Goal: Information Seeking & Learning: Learn about a topic

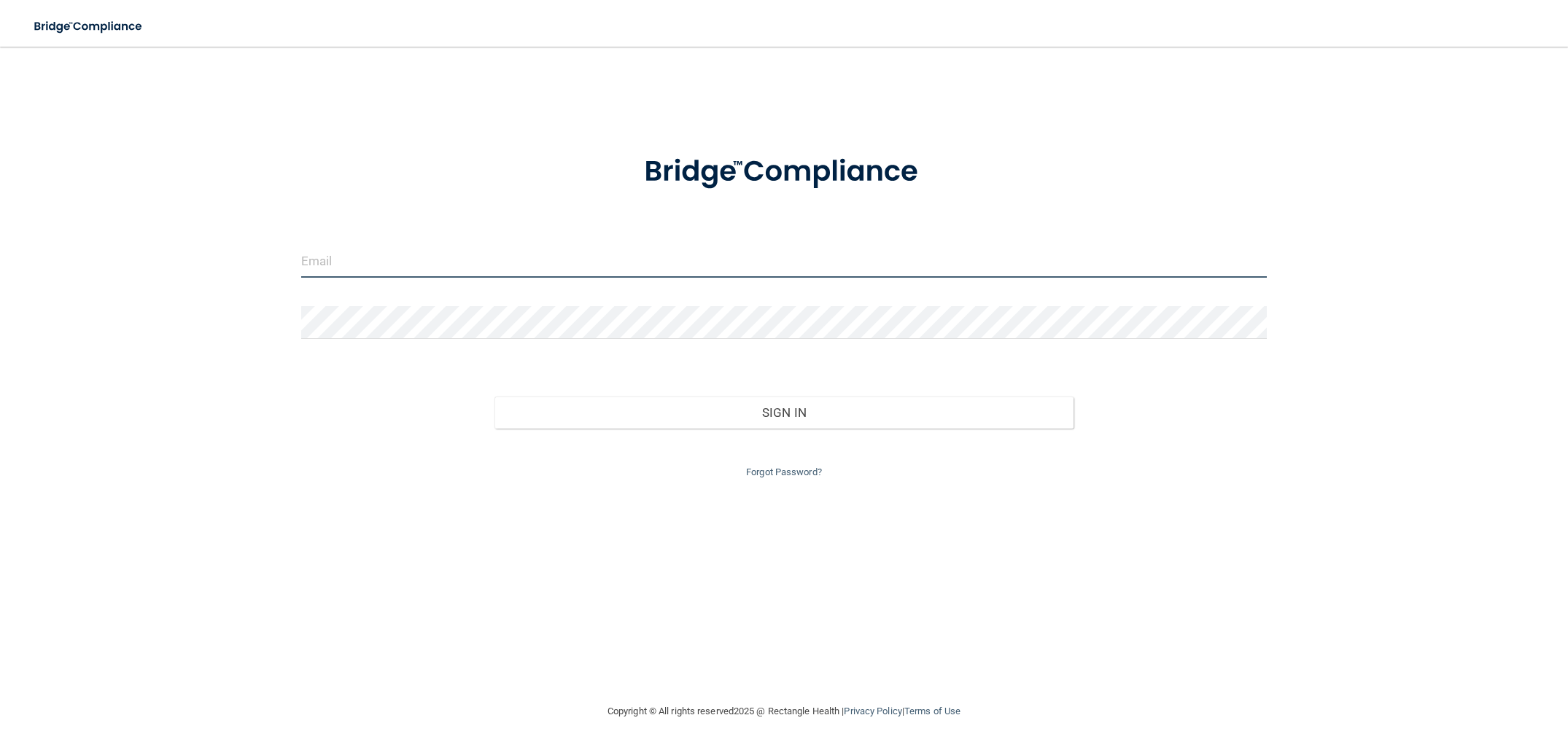
type input "[PERSON_NAME][EMAIL_ADDRESS][DOMAIN_NAME]"
drag, startPoint x: 526, startPoint y: 269, endPoint x: 291, endPoint y: 277, distance: 235.1
click at [291, 277] on div "[PERSON_NAME][EMAIL_ADDRESS][DOMAIN_NAME]" at bounding box center [784, 267] width 989 height 44
drag, startPoint x: 532, startPoint y: 270, endPoint x: 352, endPoint y: 277, distance: 180.1
click at [354, 278] on div "[PERSON_NAME][EMAIL_ADDRESS][DOMAIN_NAME]" at bounding box center [784, 267] width 989 height 44
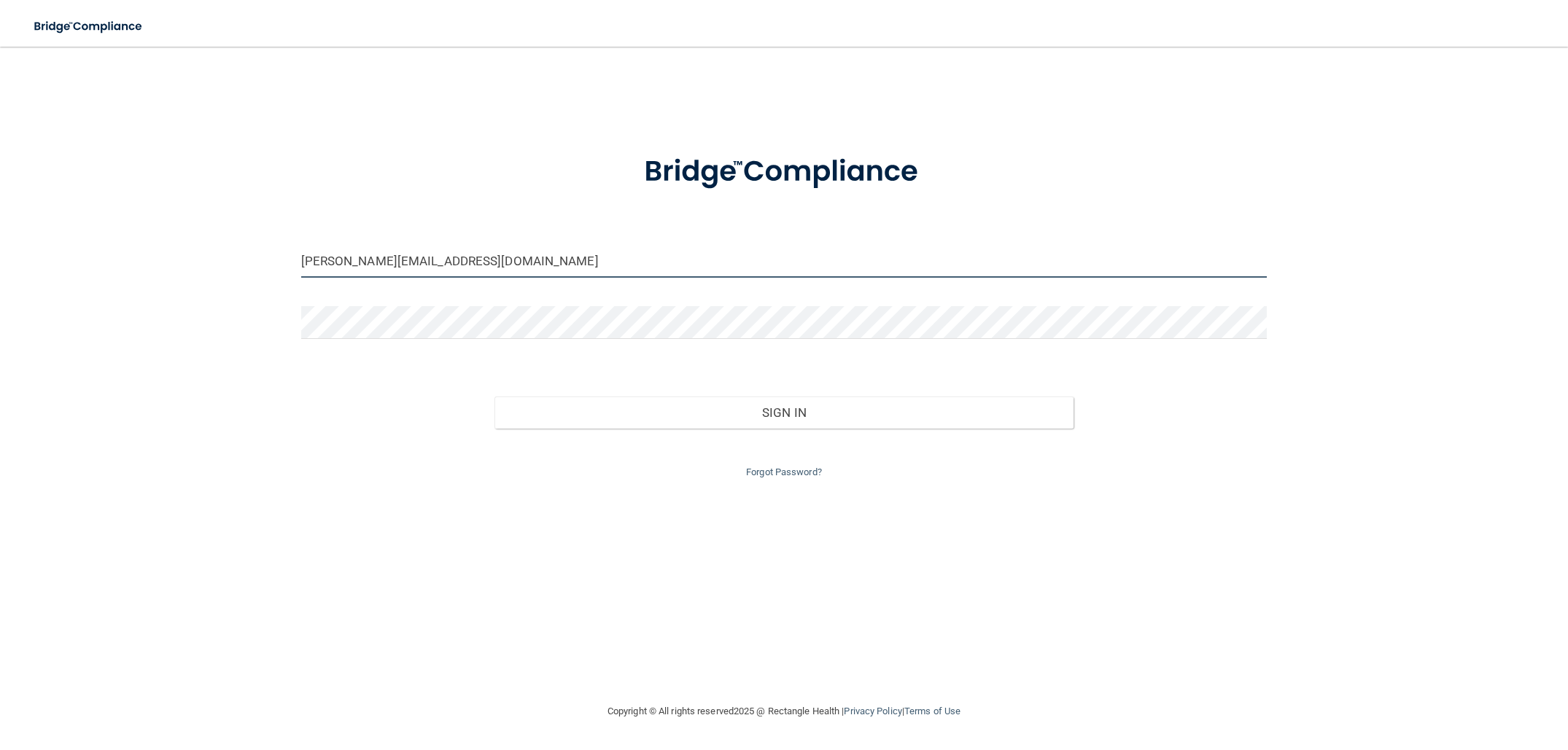
drag, startPoint x: 500, startPoint y: 264, endPoint x: 290, endPoint y: 261, distance: 210.0
click at [290, 261] on div "[PERSON_NAME][EMAIL_ADDRESS][DOMAIN_NAME]" at bounding box center [784, 267] width 989 height 44
type input "[EMAIL_ADDRESS][DOMAIN_NAME]"
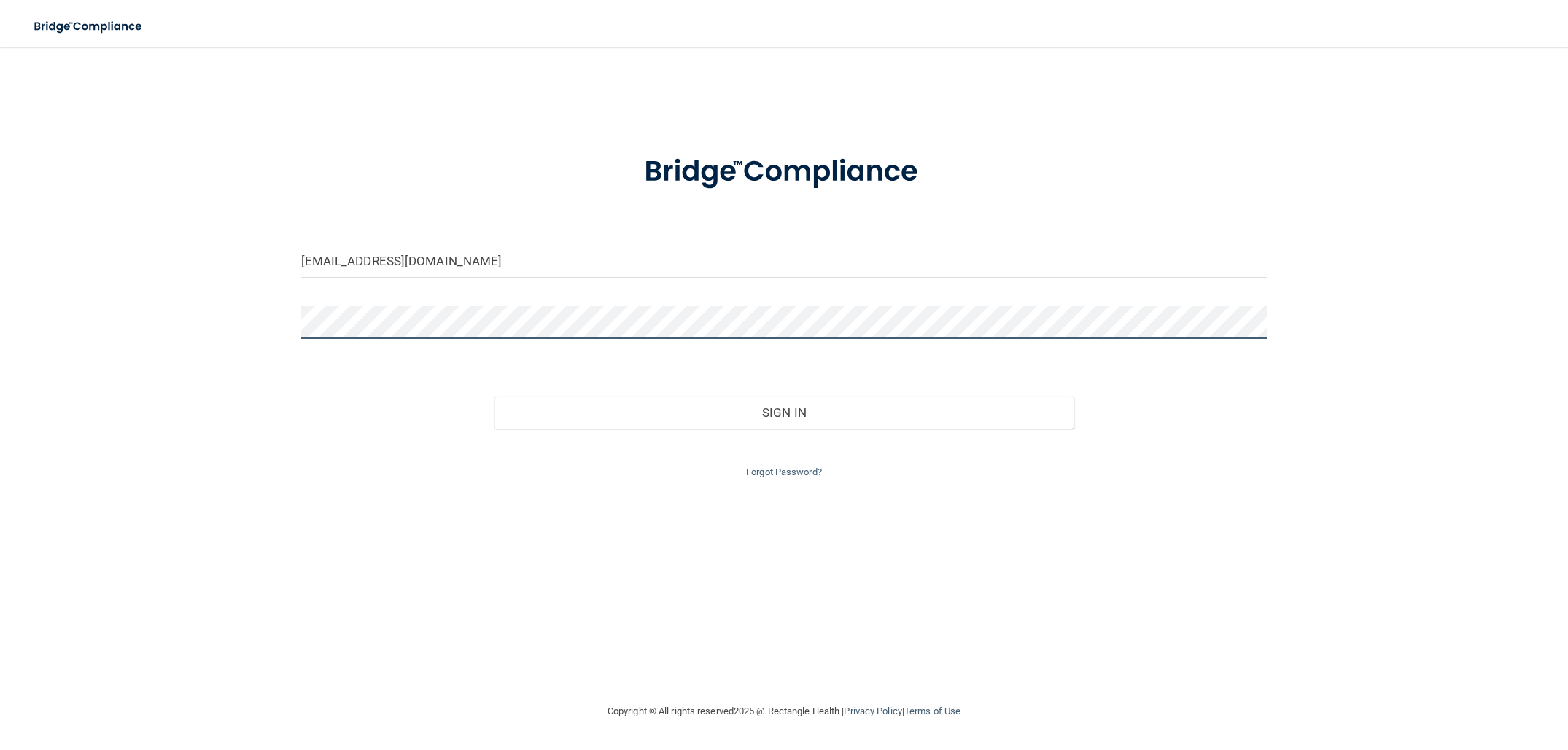
click at [282, 308] on div "[EMAIL_ADDRESS][DOMAIN_NAME] Invalid email/password. You don't have permission …" at bounding box center [784, 375] width 1510 height 627
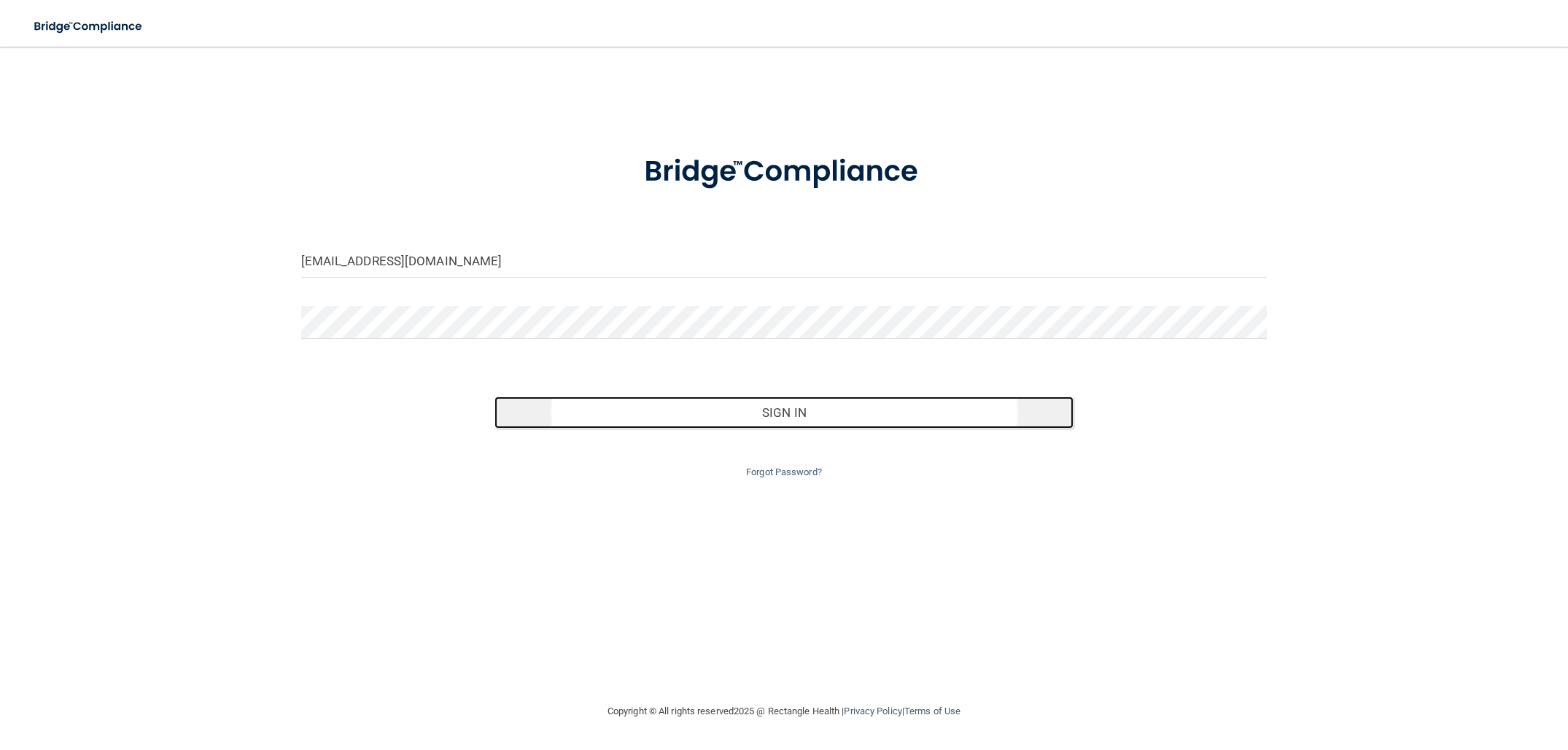
click at [594, 401] on button "Sign In" at bounding box center [784, 412] width 579 height 32
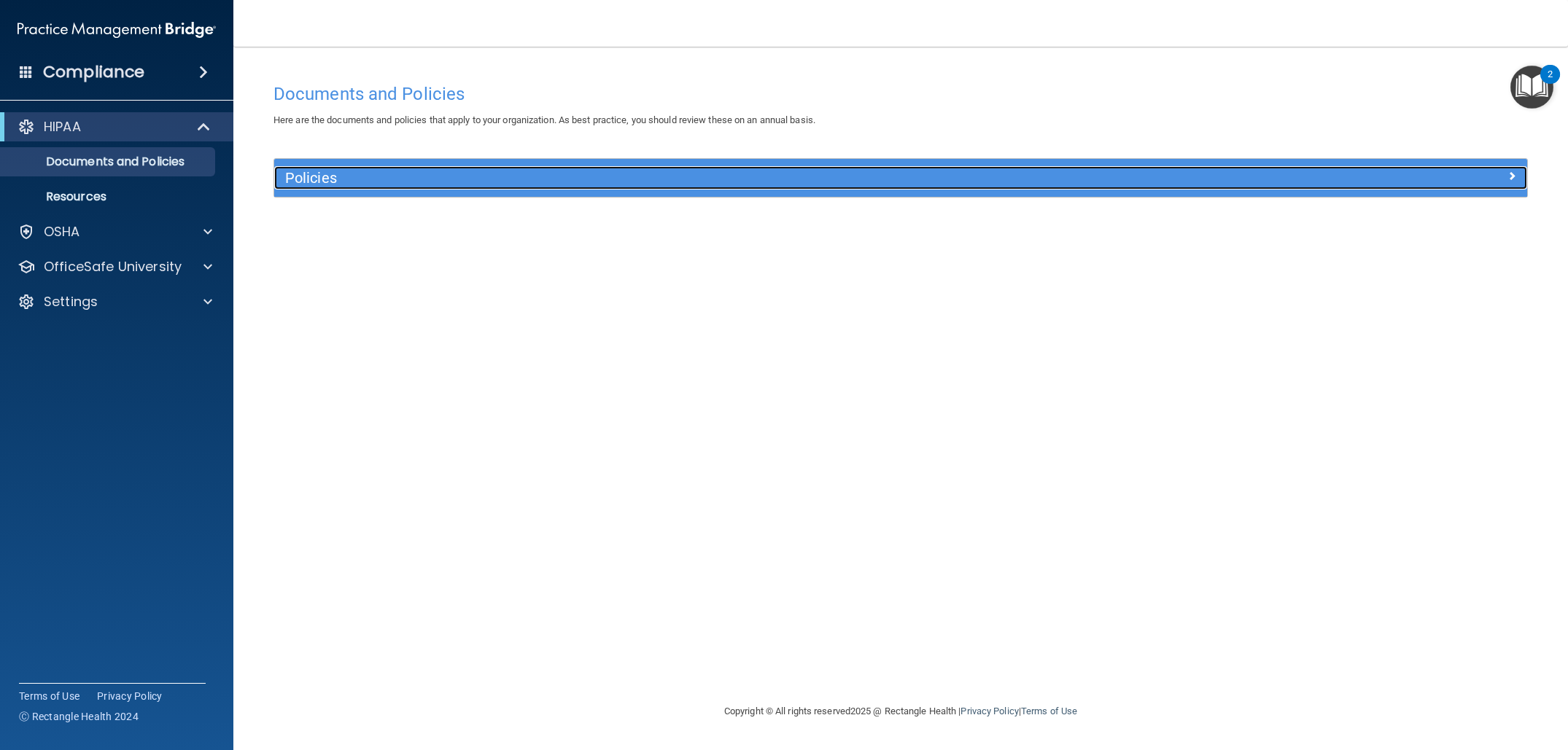
click at [975, 189] on div "Policies" at bounding box center [743, 178] width 940 height 23
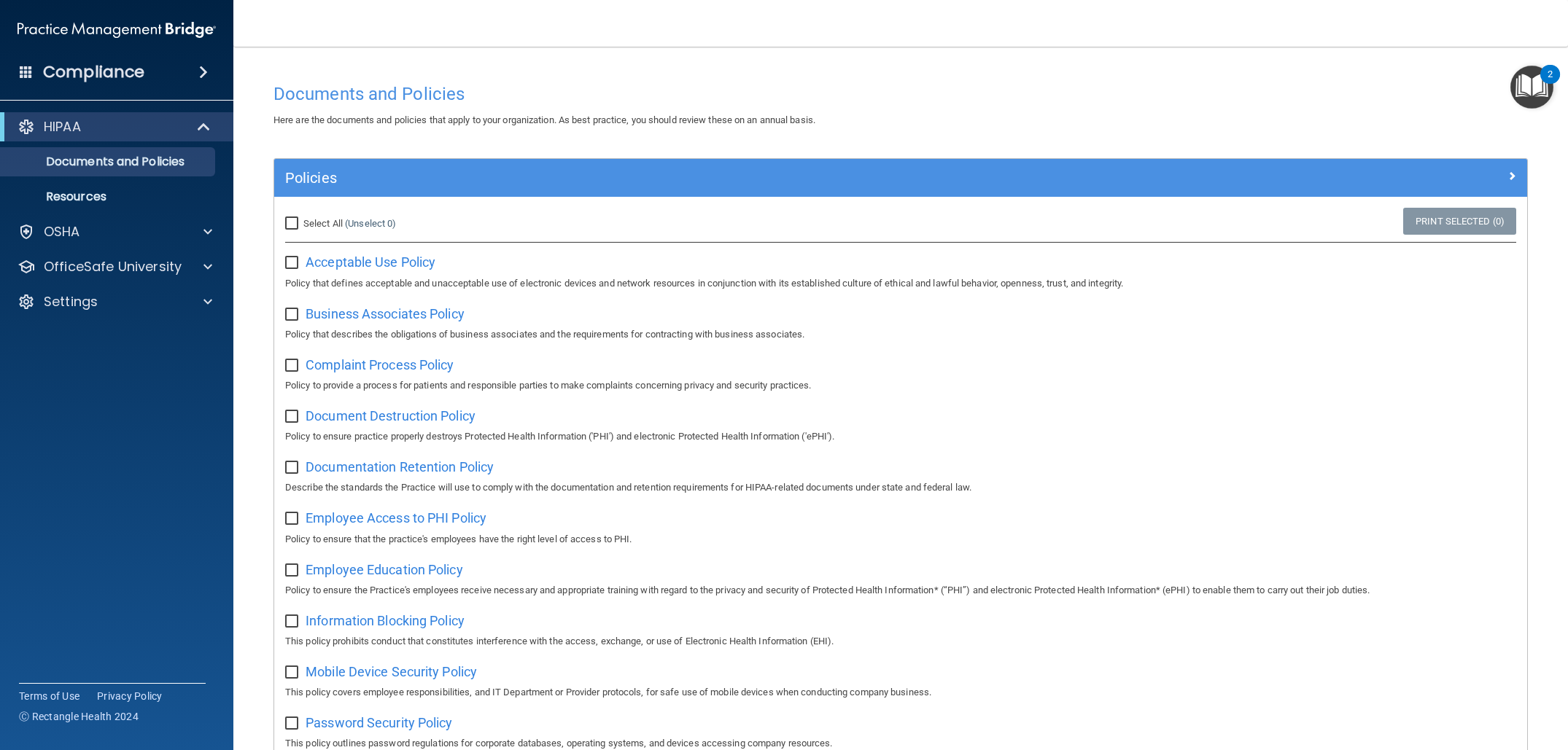
click at [199, 72] on span at bounding box center [203, 72] width 9 height 17
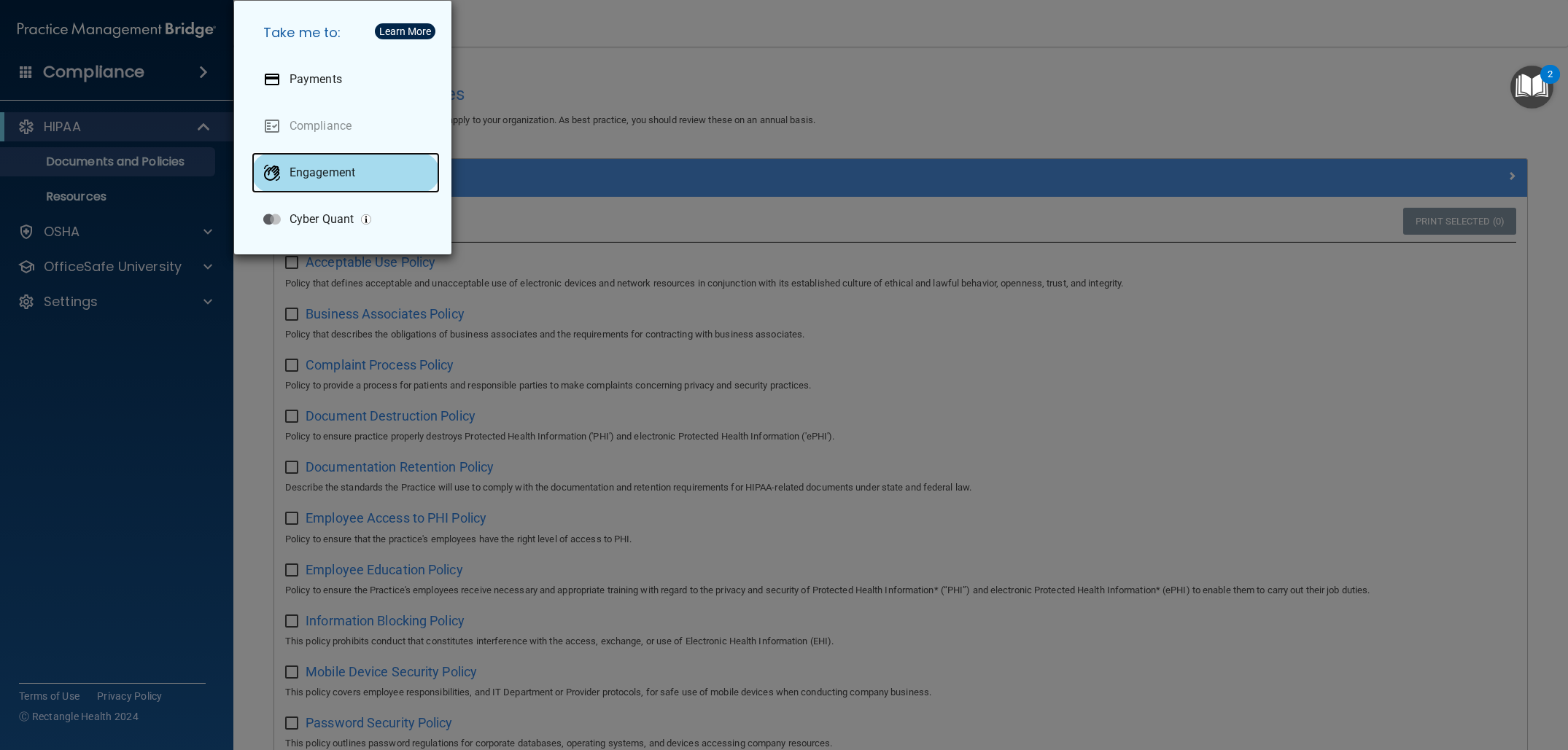
click at [305, 172] on p "Engagement" at bounding box center [322, 172] width 66 height 14
click at [197, 466] on div "Take me to: Payments Compliance Engagement Cyber Quant" at bounding box center [784, 375] width 1568 height 750
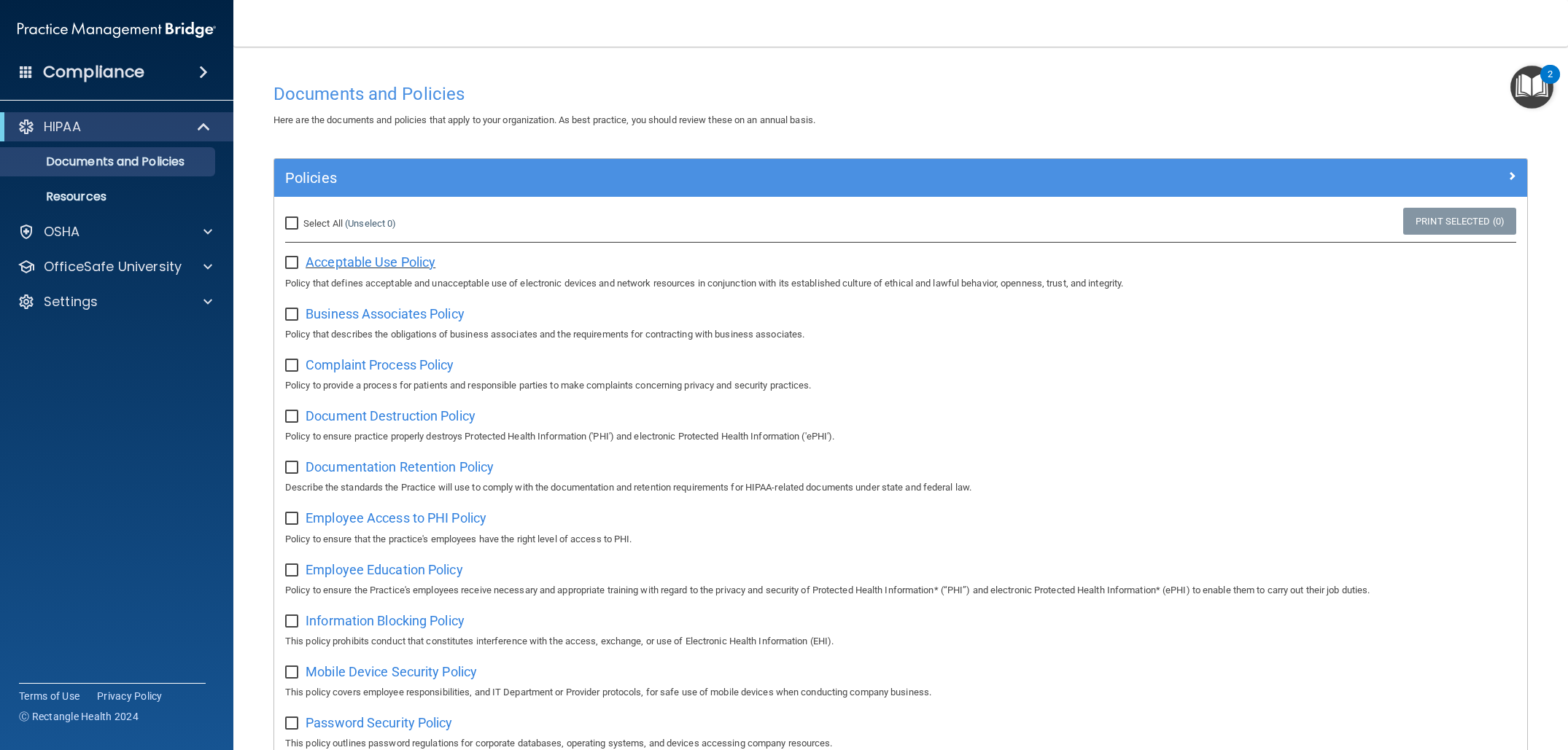
click at [348, 265] on span "Acceptable Use Policy" at bounding box center [371, 262] width 130 height 15
click at [129, 191] on p "Resources" at bounding box center [109, 196] width 199 height 14
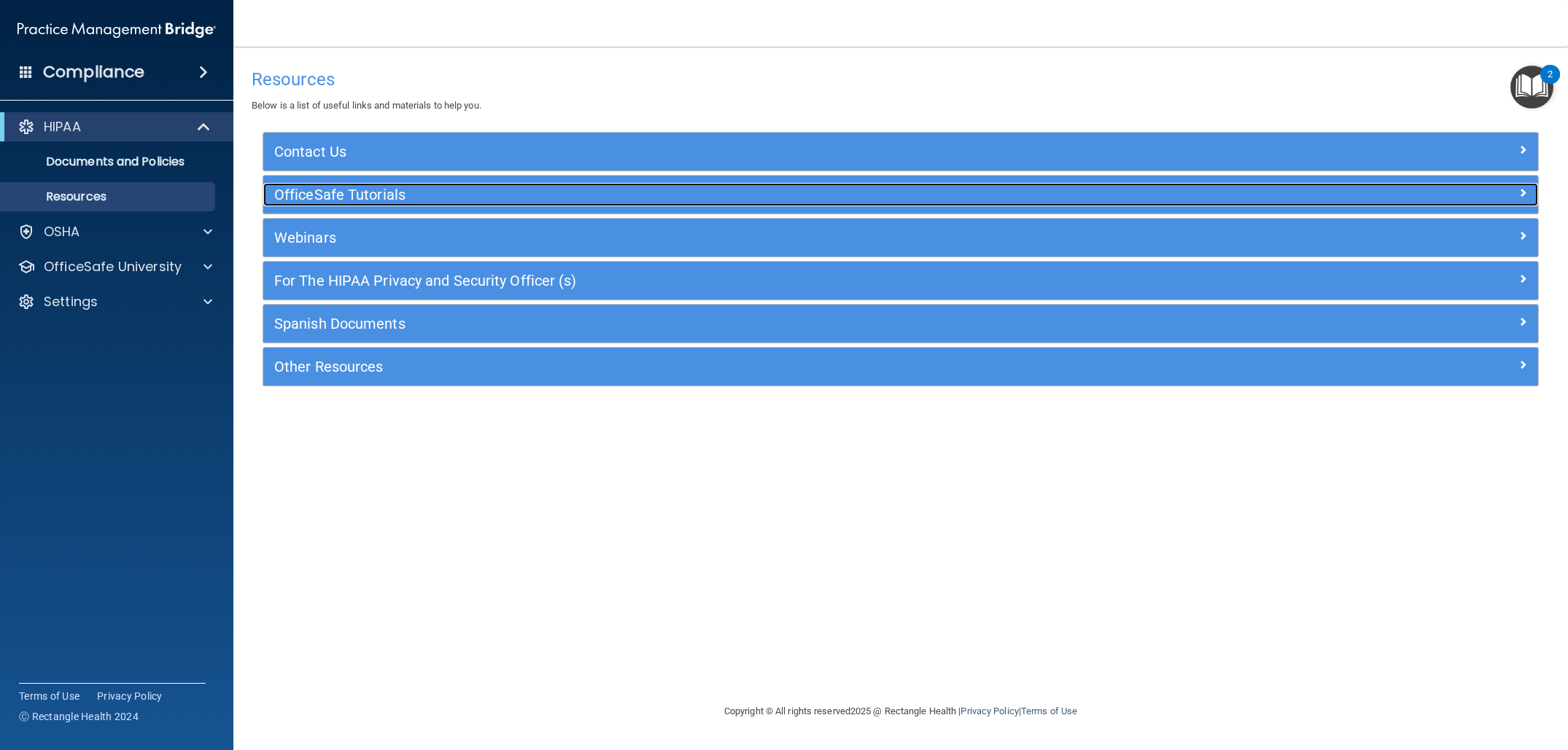
click at [1519, 192] on span at bounding box center [1522, 193] width 9 height 17
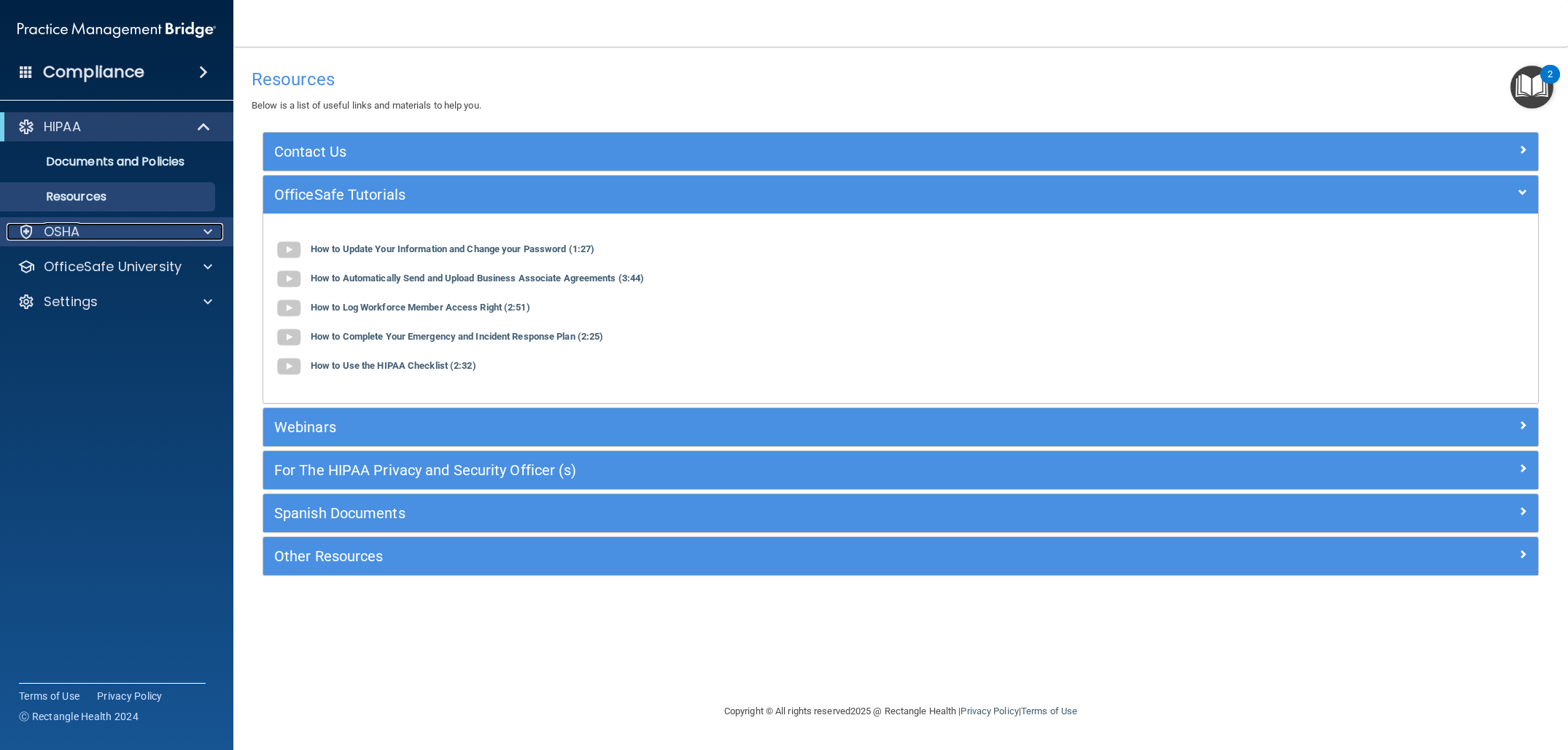
click at [82, 238] on div "OSHA" at bounding box center [97, 232] width 181 height 17
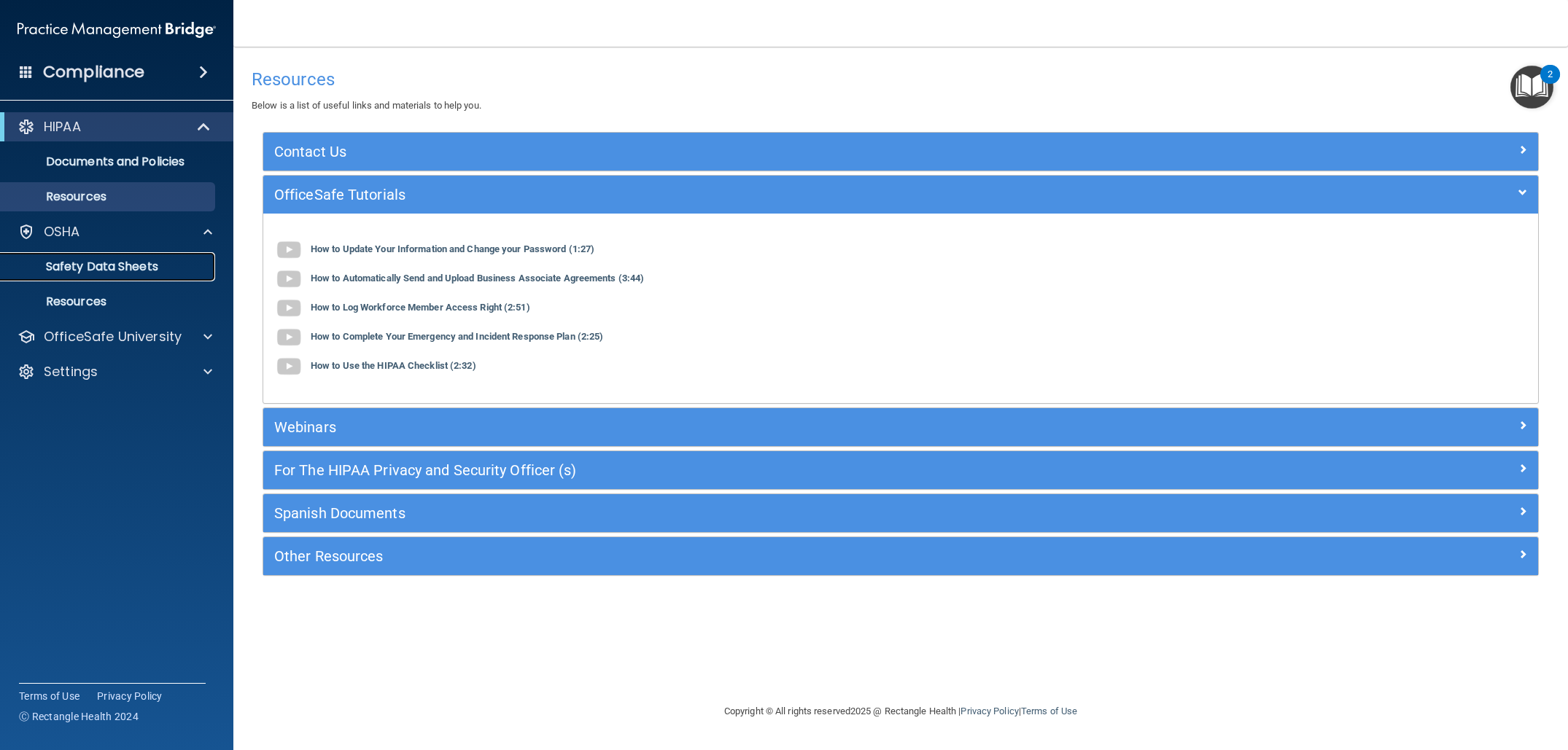
click at [90, 273] on p "Safety Data Sheets" at bounding box center [109, 266] width 199 height 14
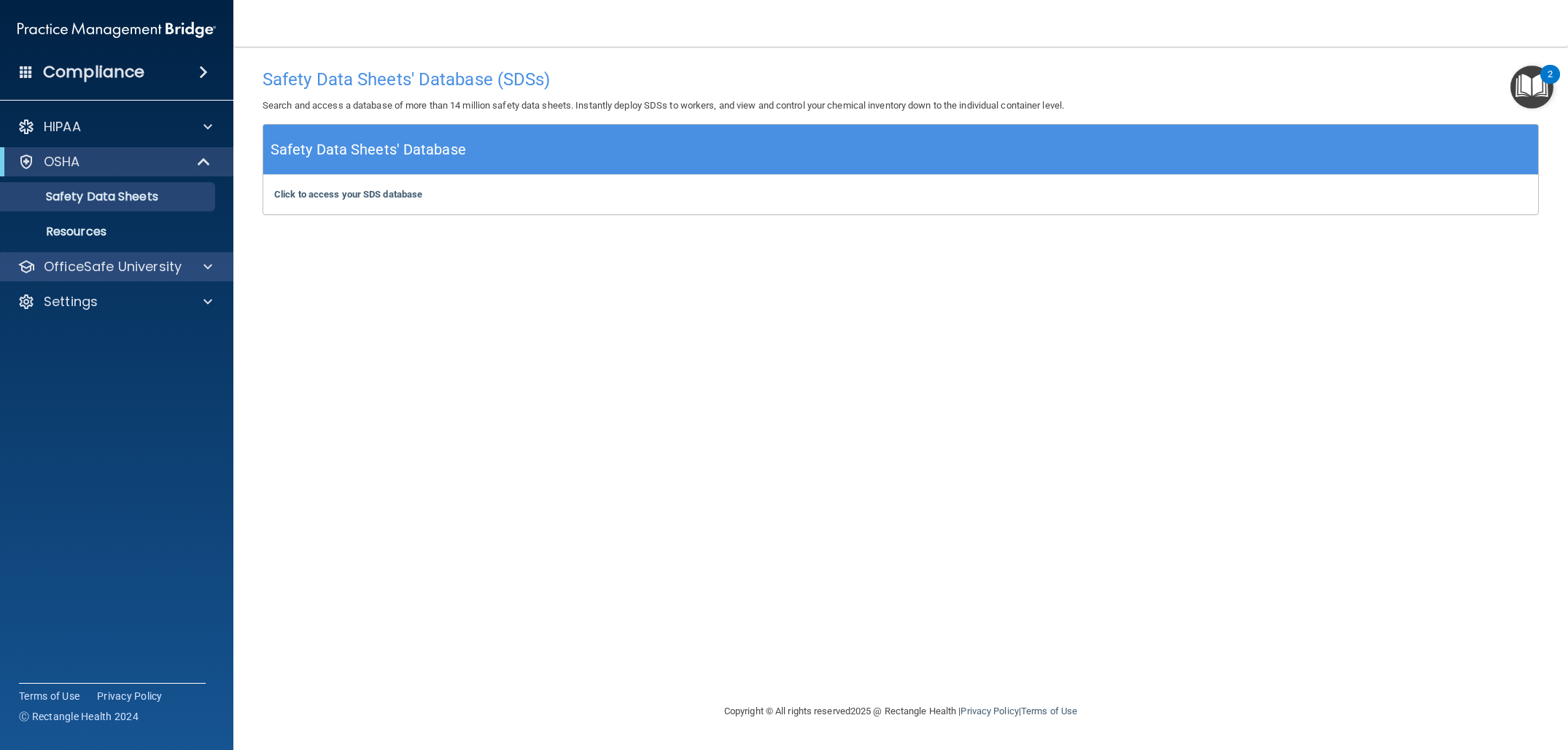
click at [169, 278] on div "OfficeSafe University" at bounding box center [117, 266] width 234 height 29
click at [209, 269] on span at bounding box center [207, 267] width 9 height 17
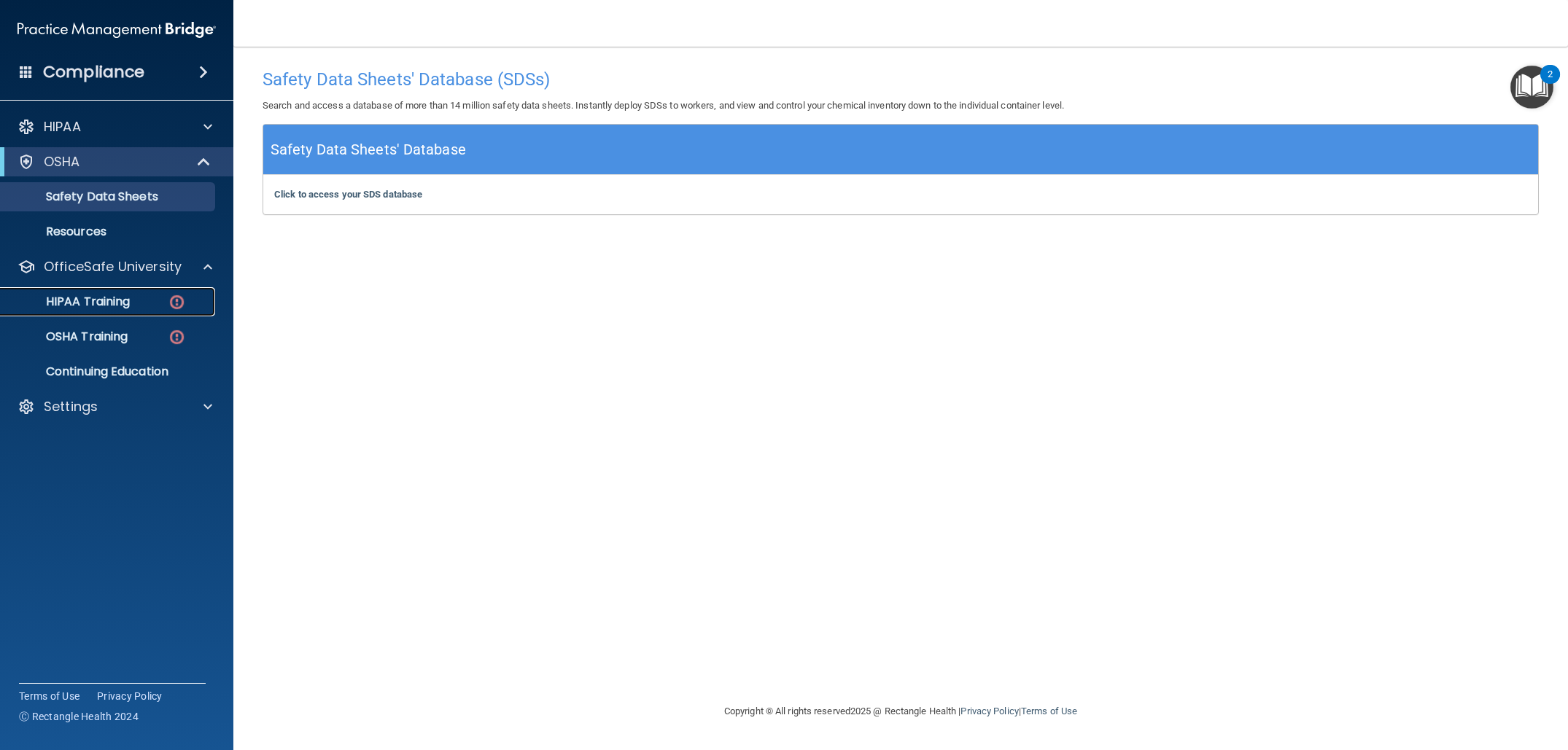
click at [121, 305] on p "HIPAA Training" at bounding box center [70, 302] width 121 height 14
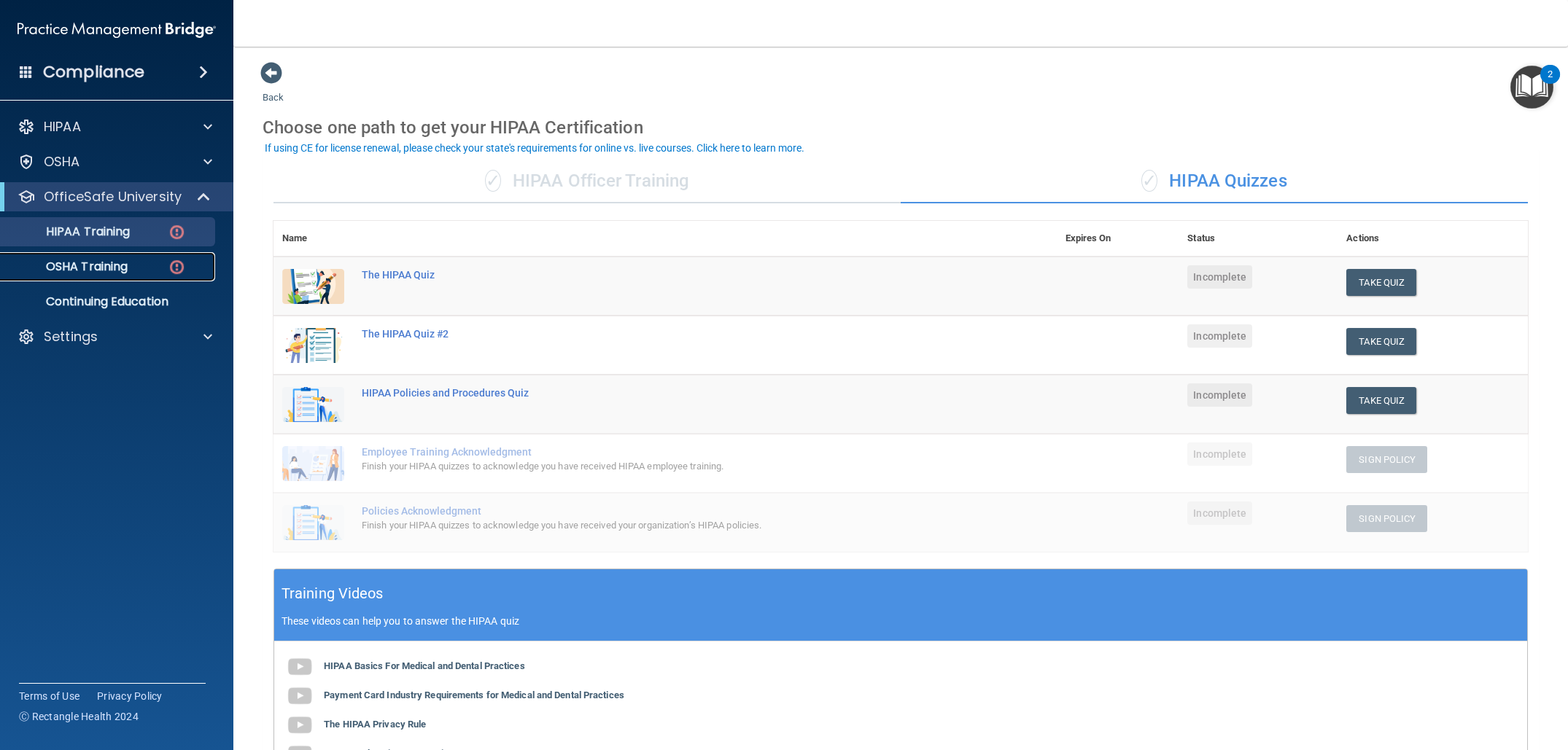
click at [102, 273] on p "OSHA Training" at bounding box center [68, 266] width 118 height 14
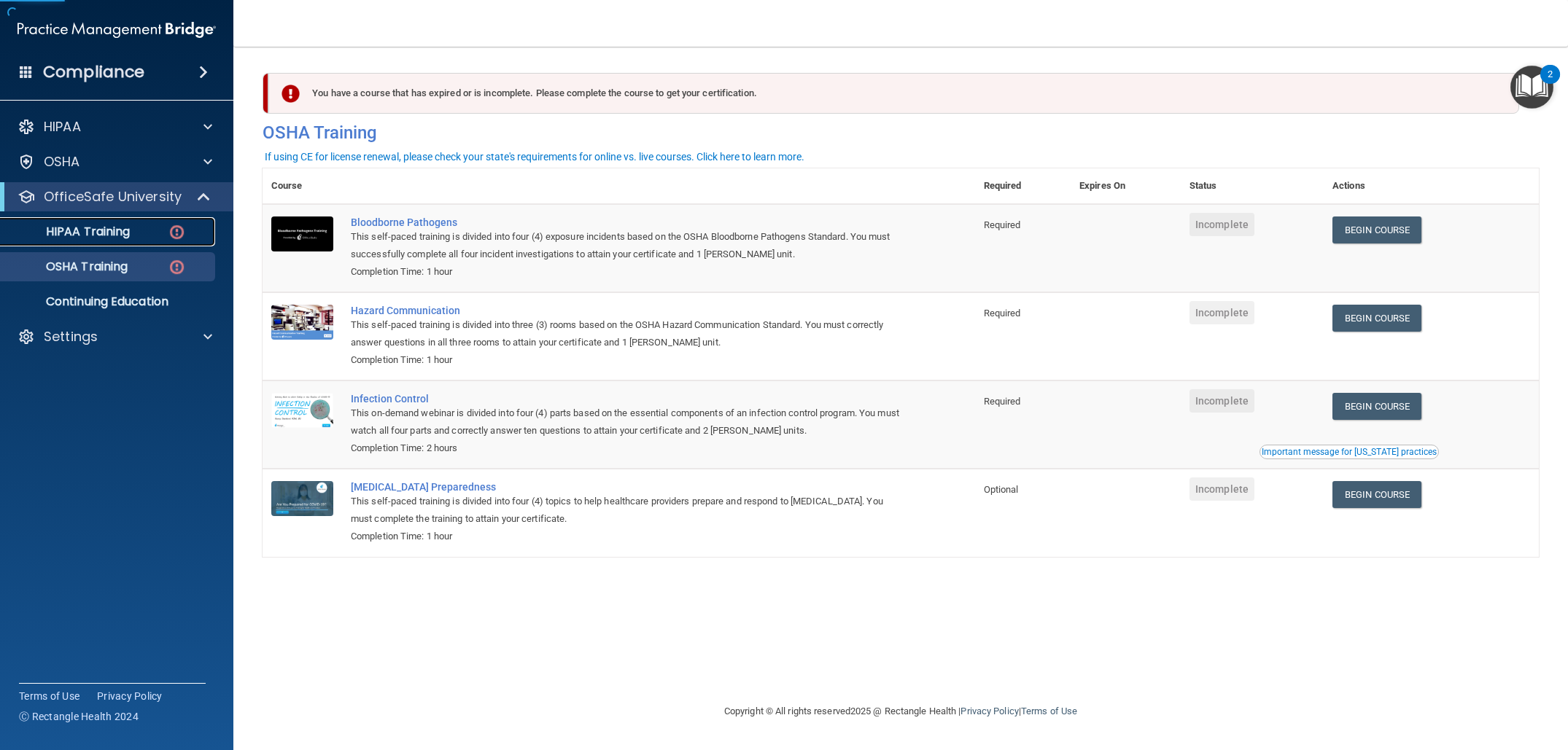
click at [116, 234] on p "HIPAA Training" at bounding box center [70, 231] width 121 height 14
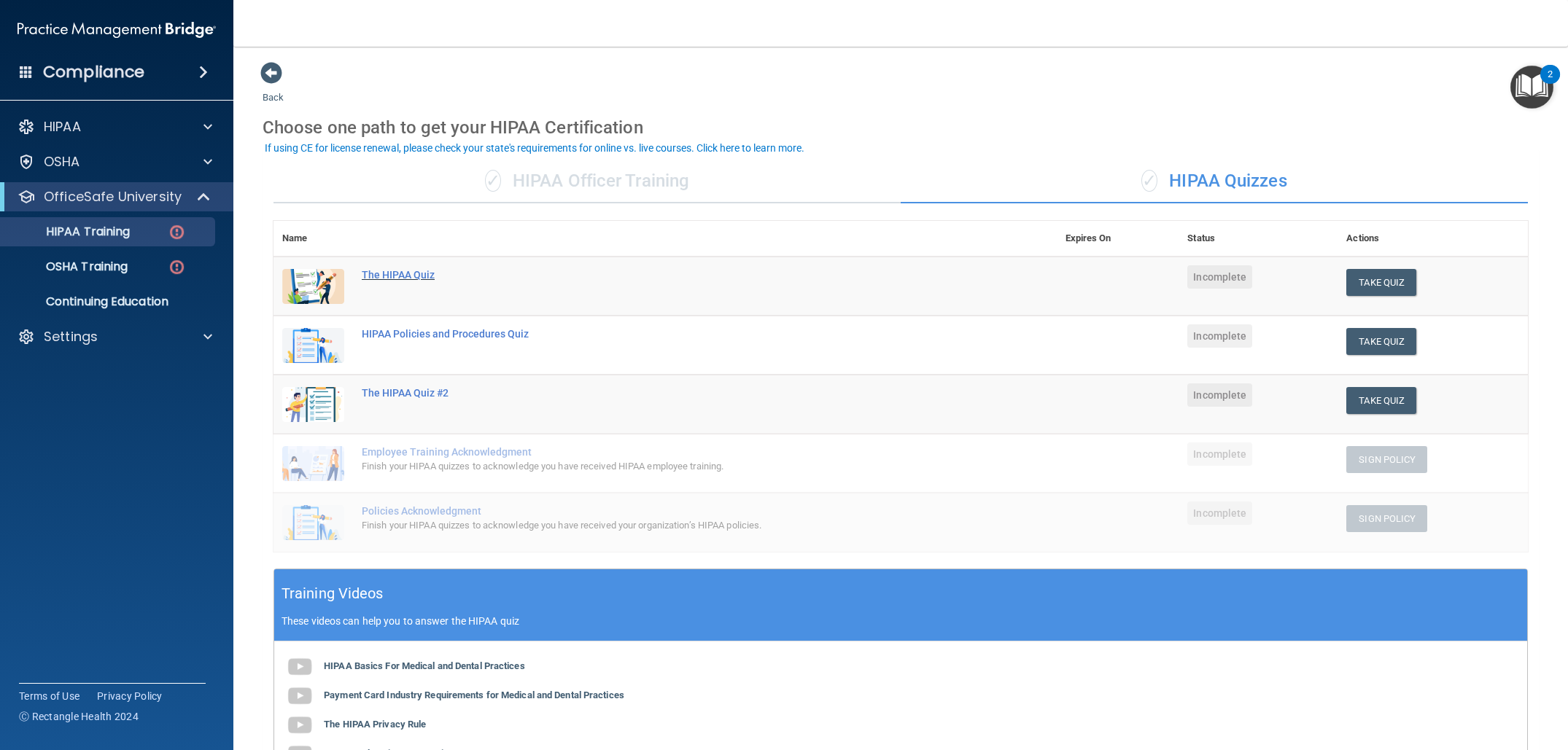
click at [392, 273] on div "The HIPAA Quiz" at bounding box center [672, 275] width 622 height 11
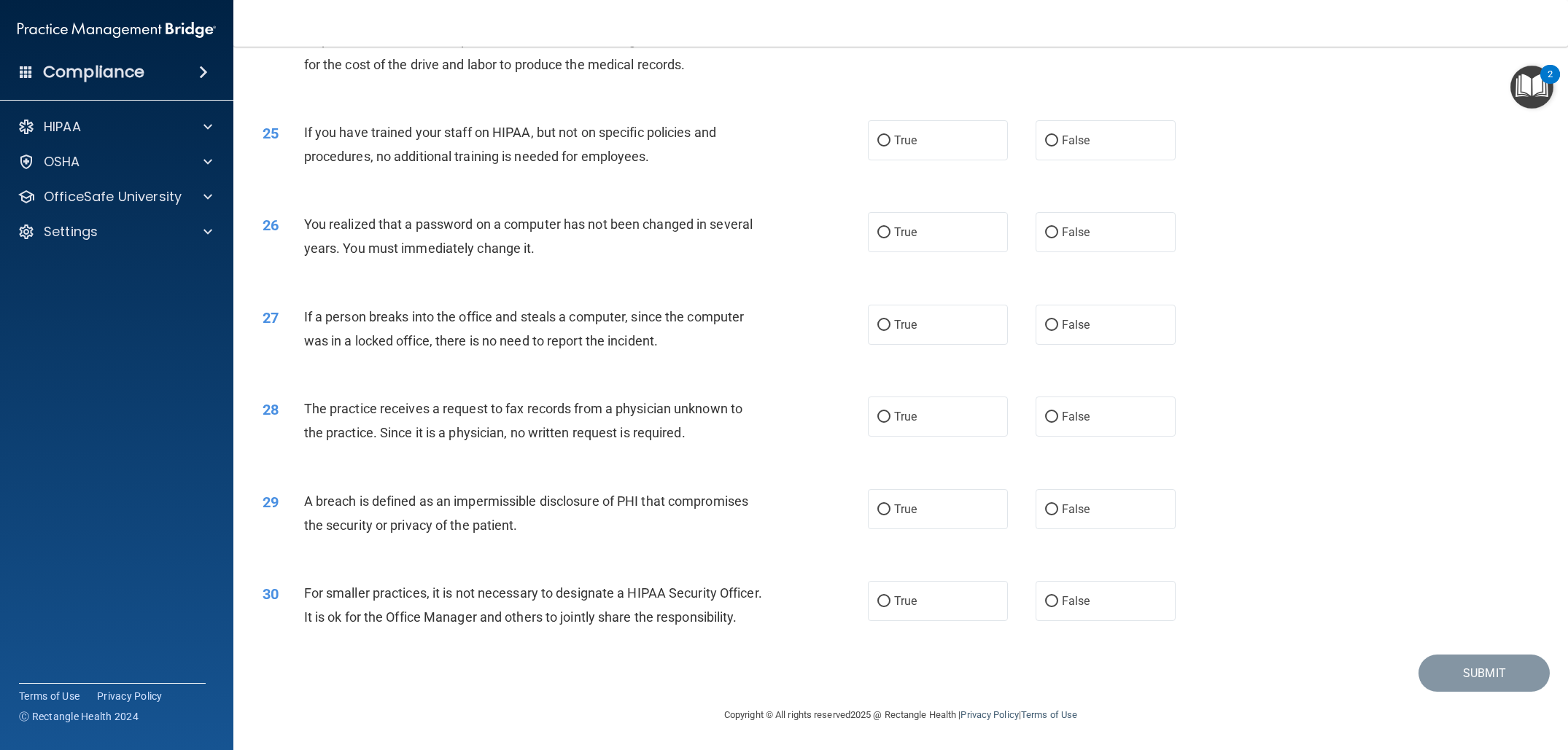
scroll to position [1664, 0]
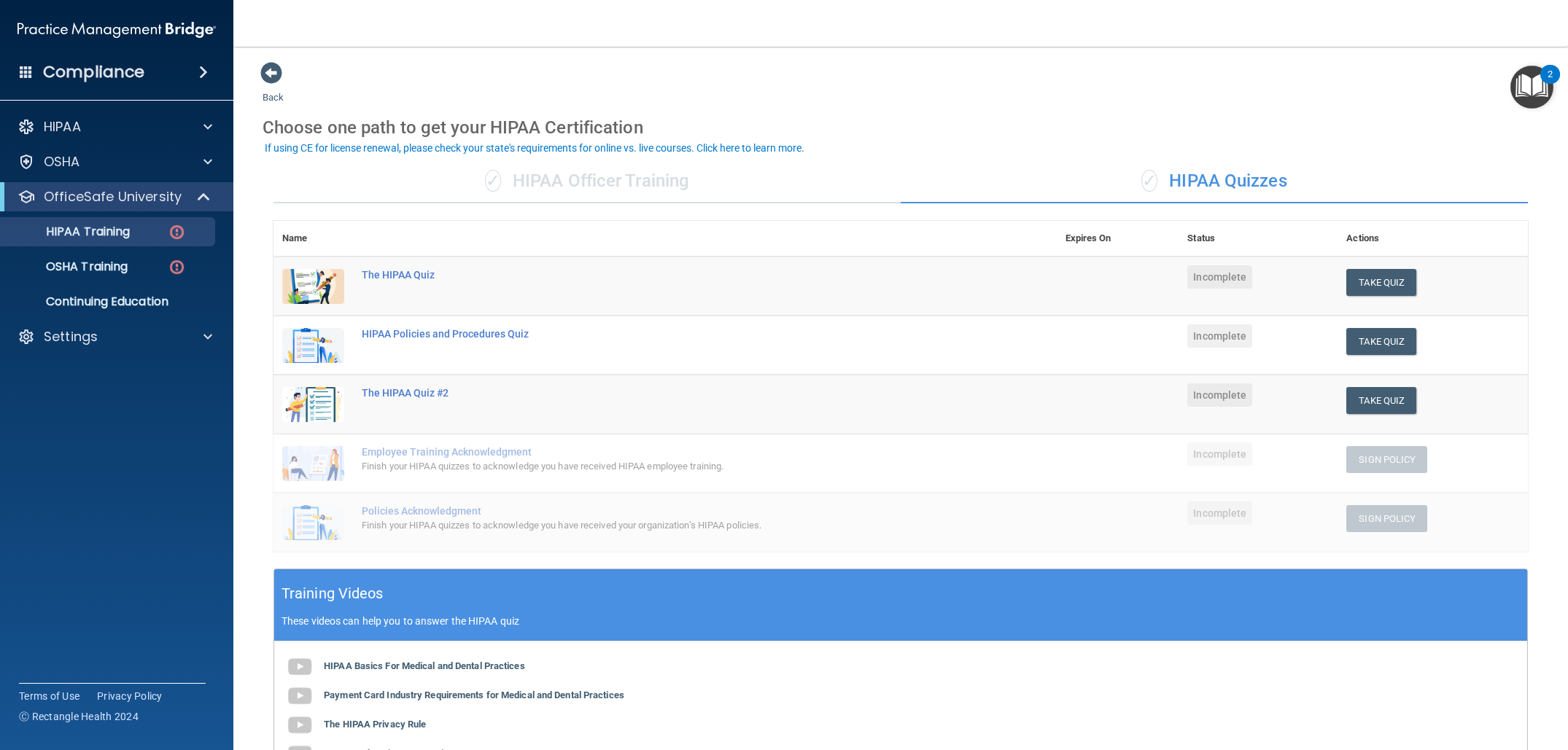
click at [552, 178] on div "✓ HIPAA Officer Training" at bounding box center [586, 182] width 627 height 44
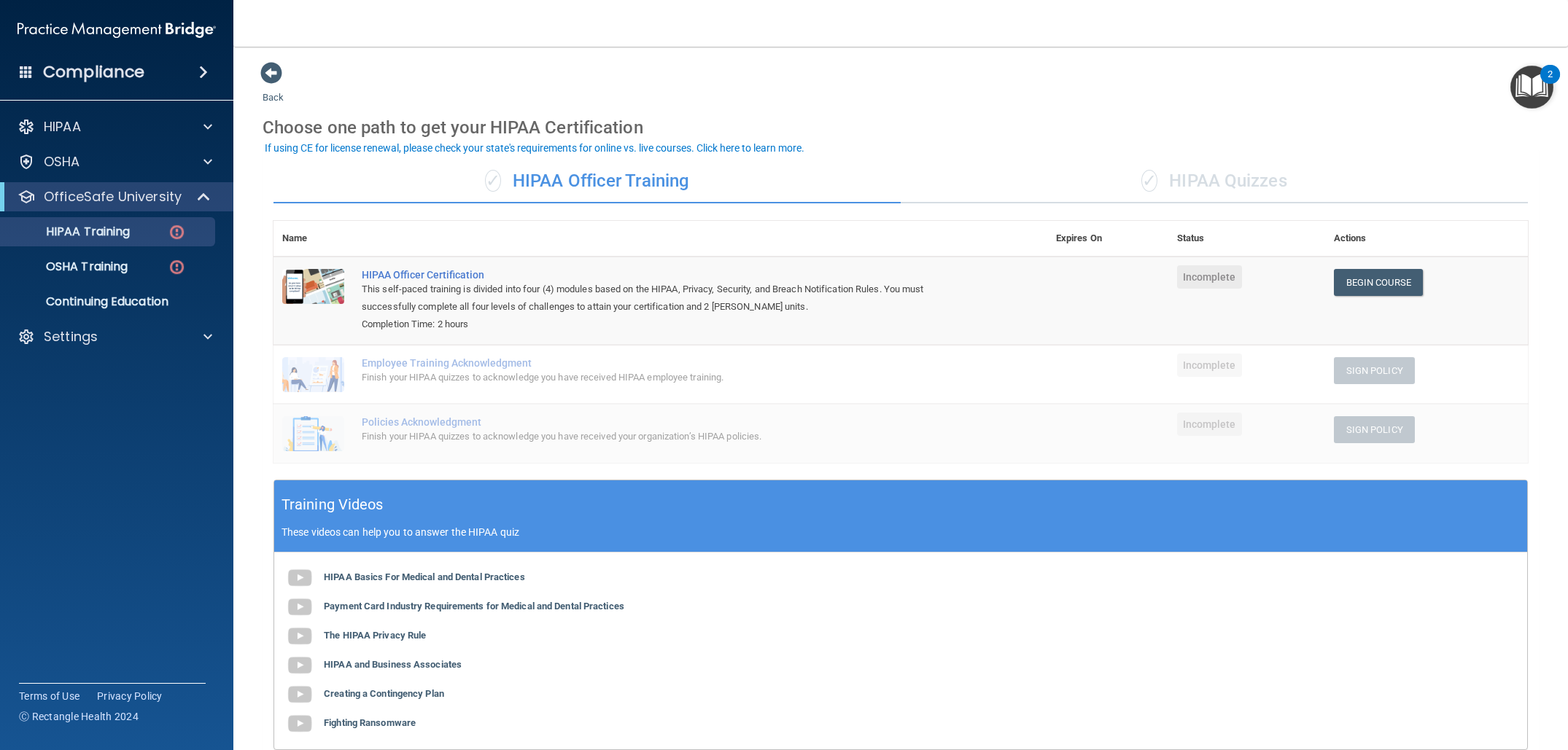
click at [1231, 171] on div "✓ HIPAA Quizzes" at bounding box center [1214, 182] width 627 height 44
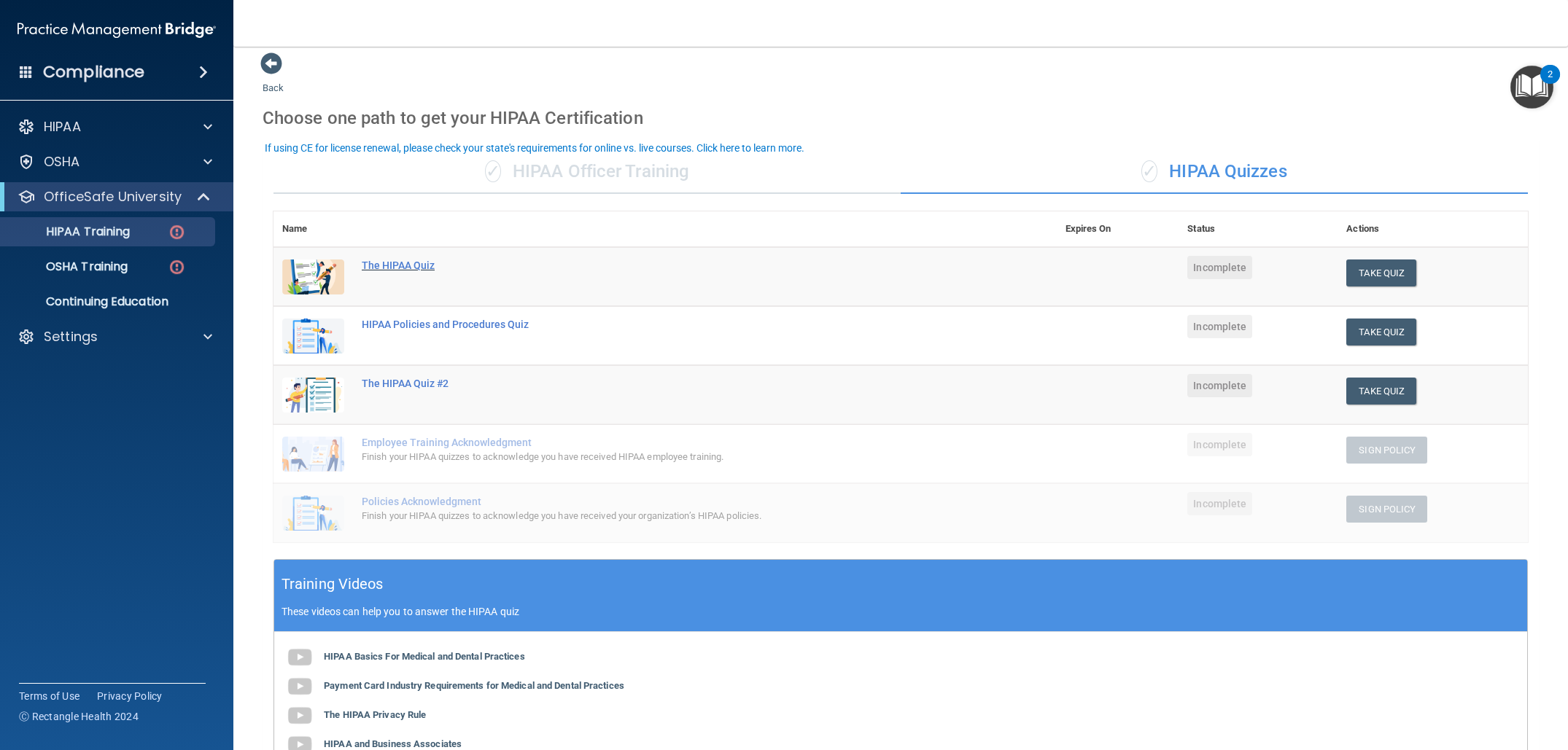
scroll to position [22, 0]
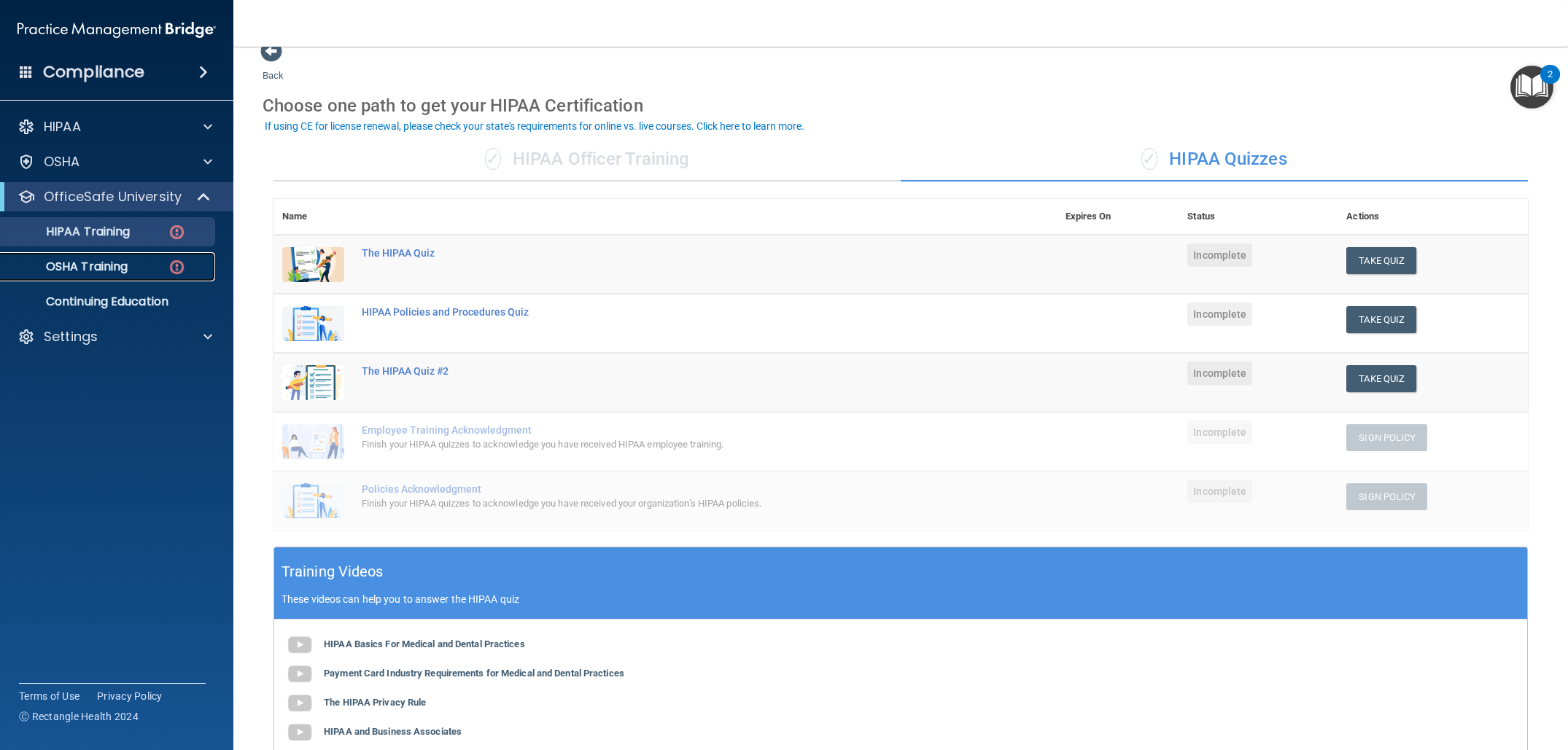
click at [112, 262] on p "OSHA Training" at bounding box center [68, 266] width 118 height 14
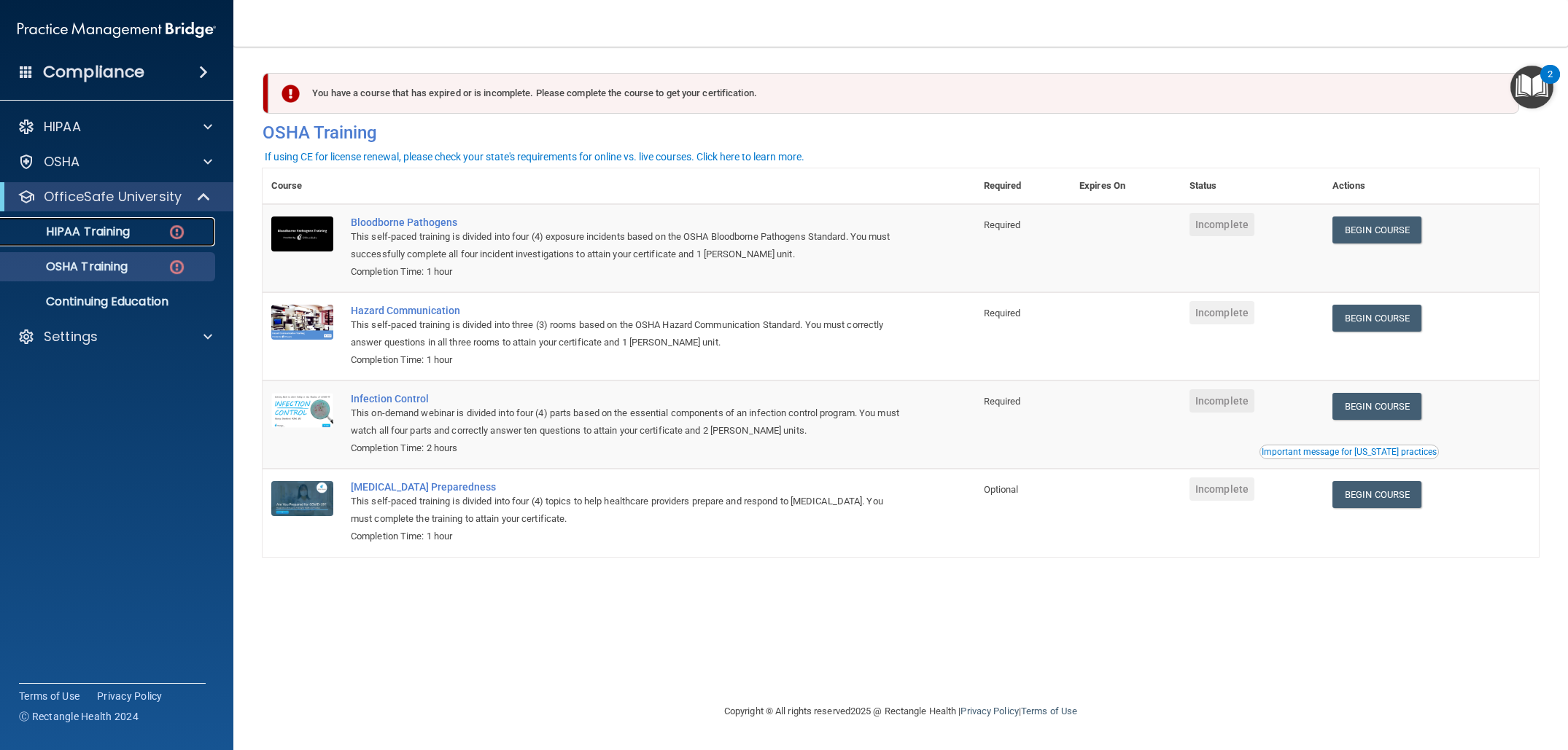
click at [171, 235] on img at bounding box center [176, 232] width 18 height 18
